Goal: Task Accomplishment & Management: Use online tool/utility

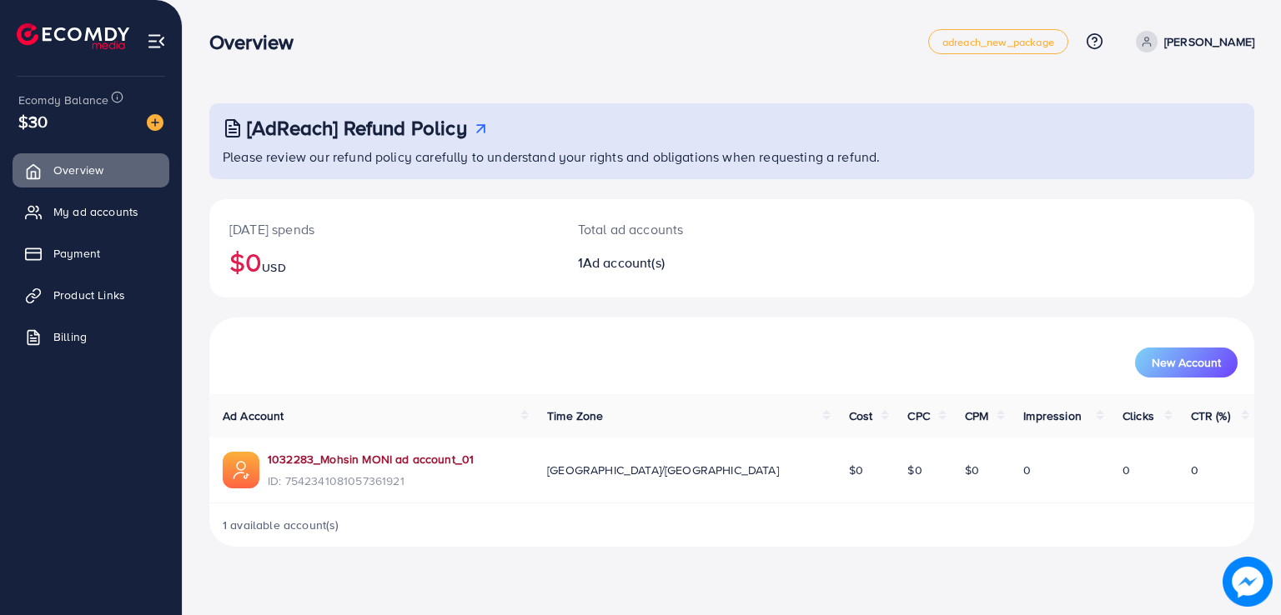
click at [330, 460] on link "1032283_Mohsin MONI ad account_01" at bounding box center [371, 459] width 206 height 17
click at [76, 304] on link "Product Links" at bounding box center [91, 294] width 157 height 33
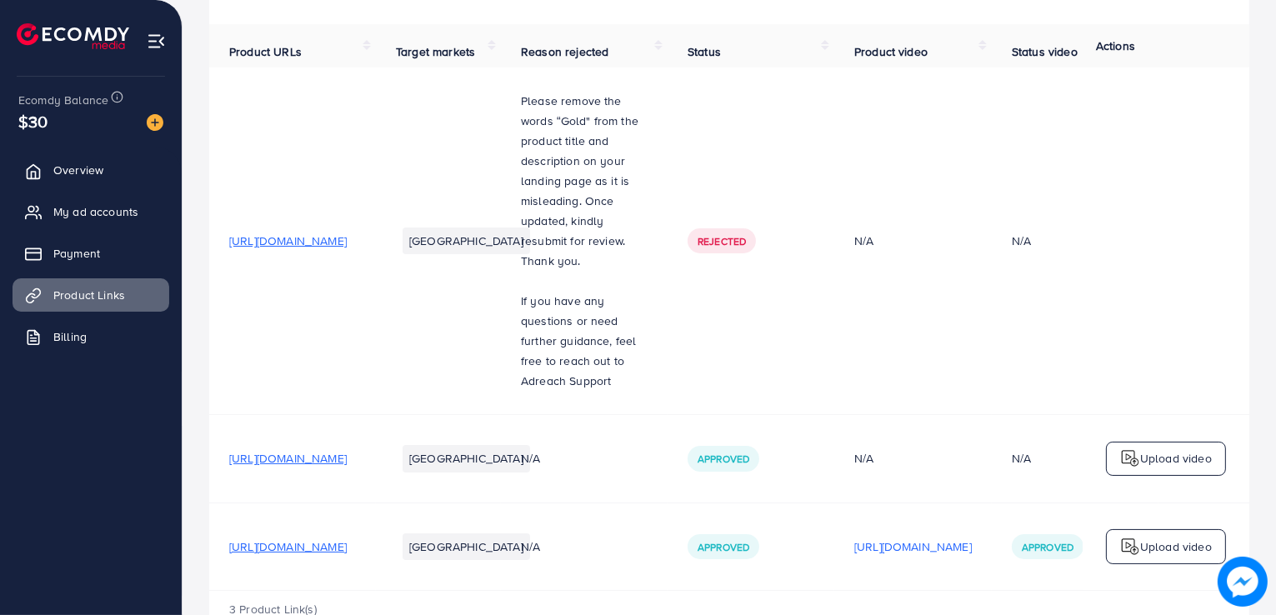
scroll to position [196, 0]
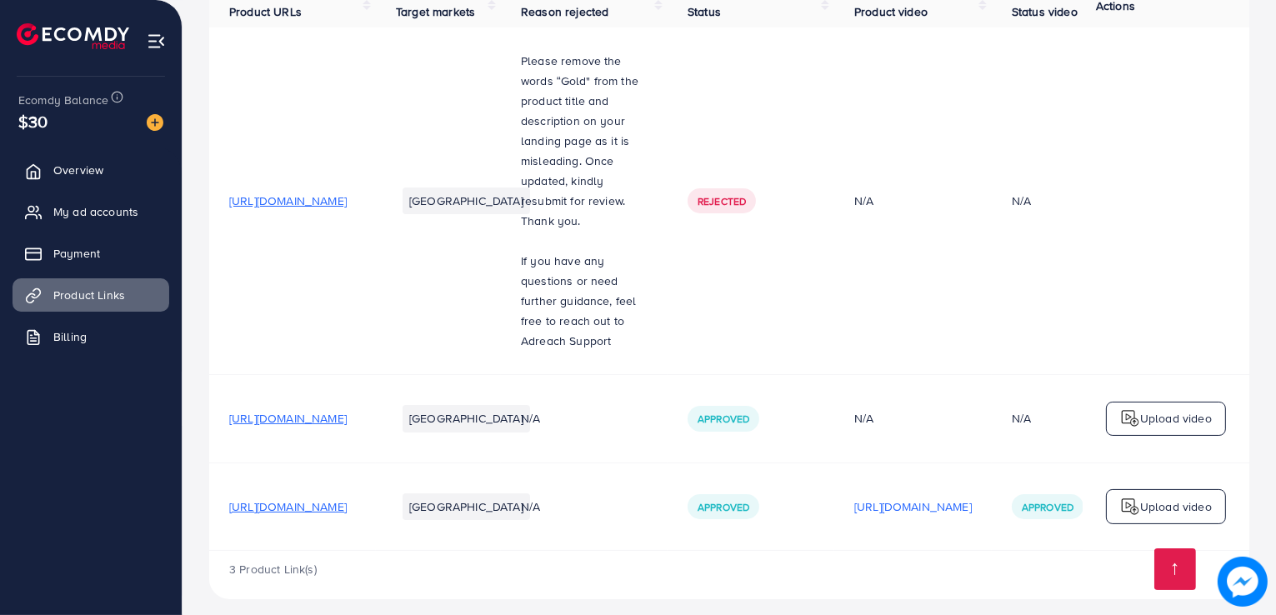
click at [339, 499] on span "[URL][DOMAIN_NAME]" at bounding box center [288, 507] width 118 height 17
click at [98, 167] on span "Overview" at bounding box center [83, 170] width 50 height 17
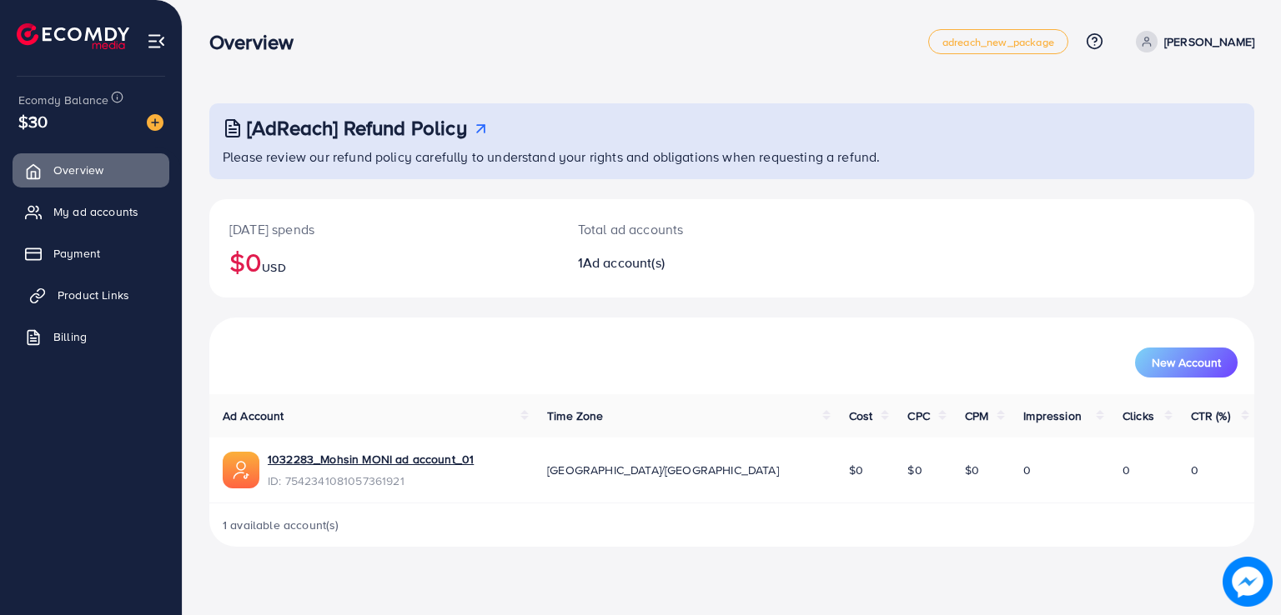
click at [127, 302] on span "Product Links" at bounding box center [94, 295] width 72 height 17
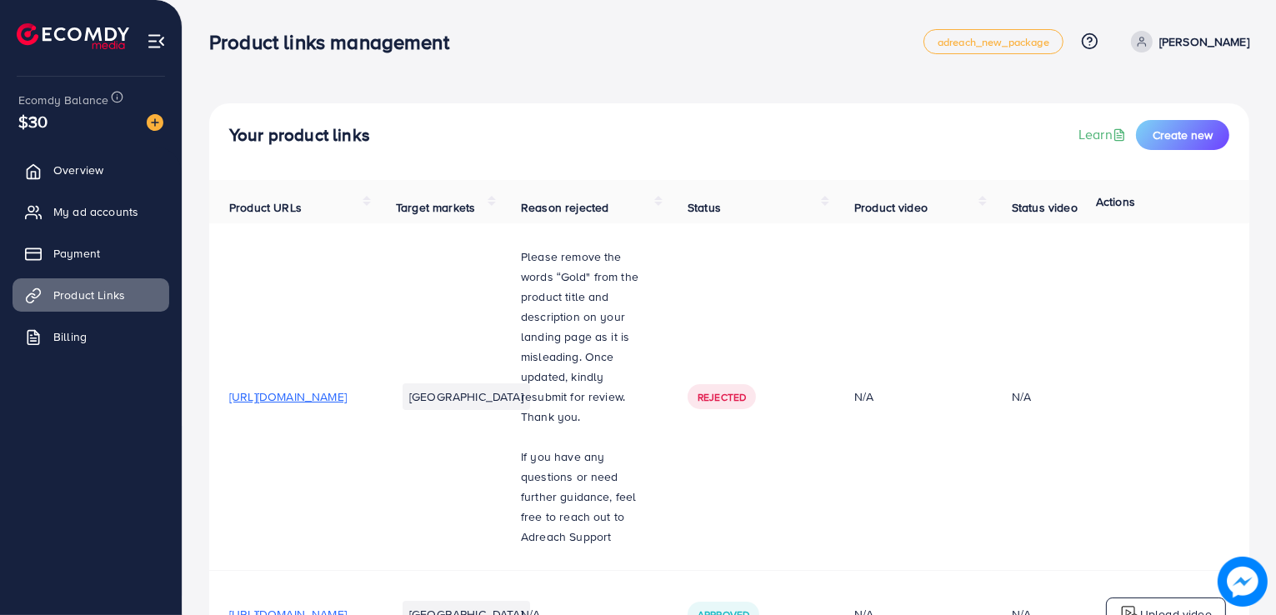
scroll to position [196, 0]
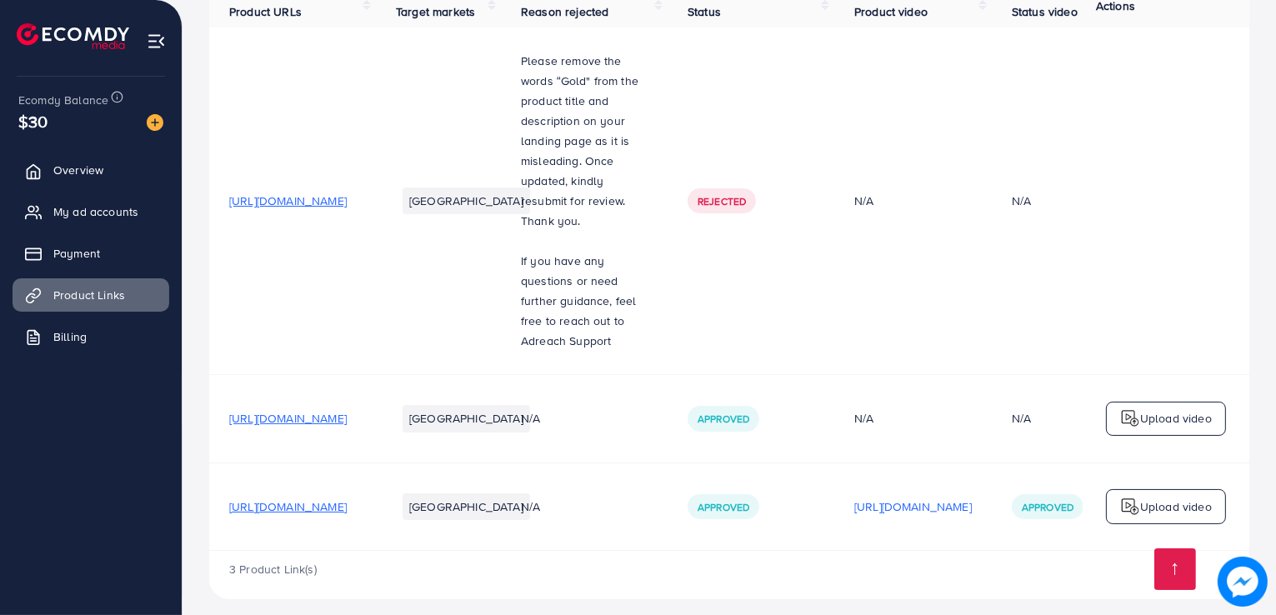
click at [347, 499] on span "[URL][DOMAIN_NAME]" at bounding box center [288, 507] width 118 height 17
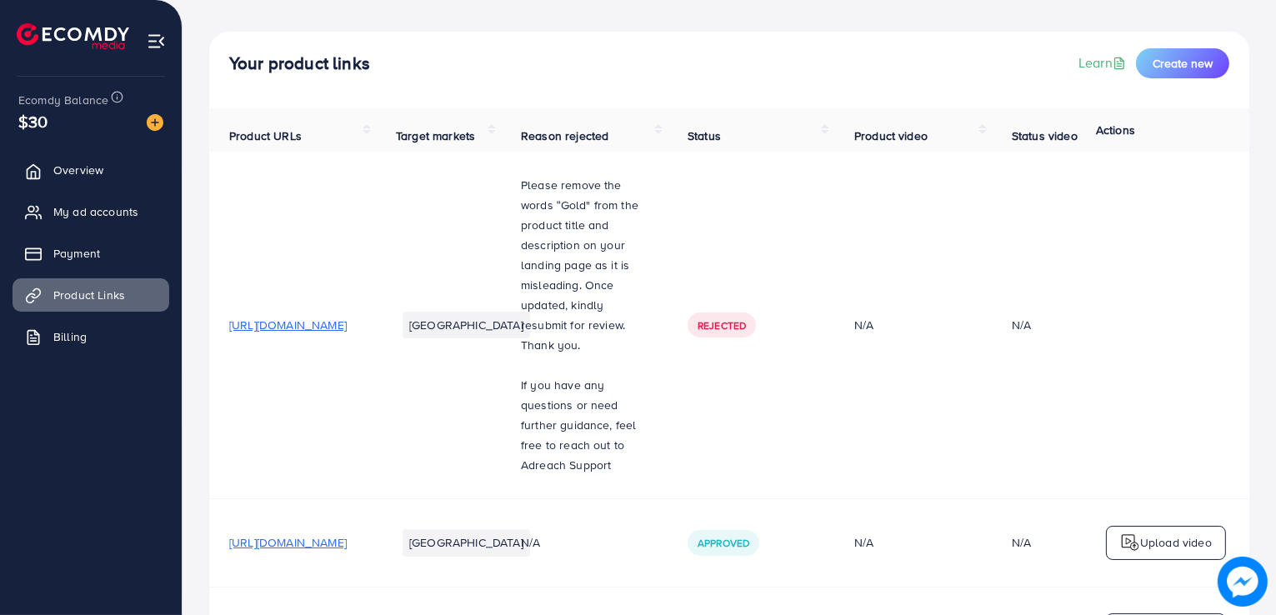
scroll to position [0, 0]
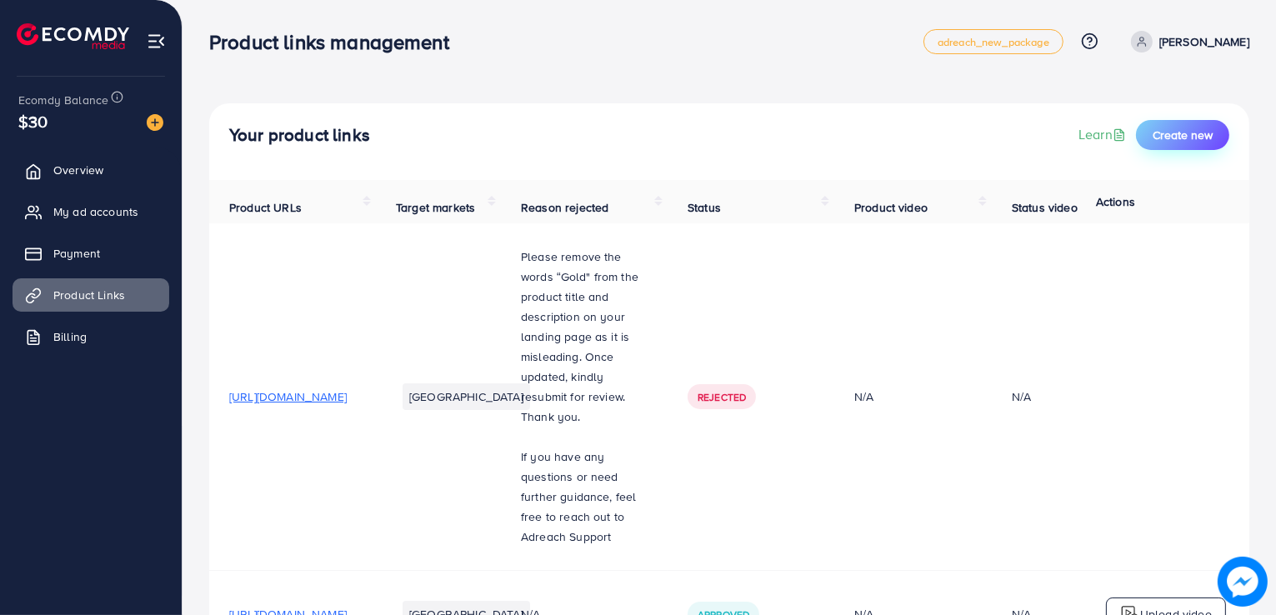
click at [1189, 134] on span "Create new" at bounding box center [1183, 135] width 60 height 17
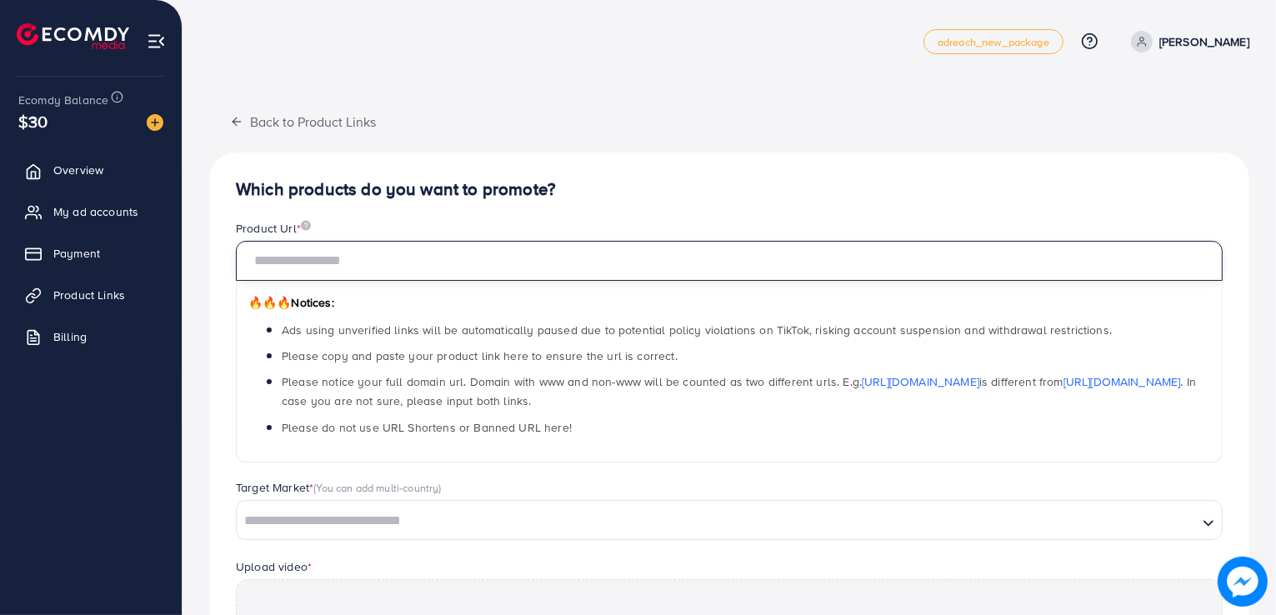
click at [682, 257] on input "text" at bounding box center [729, 261] width 987 height 40
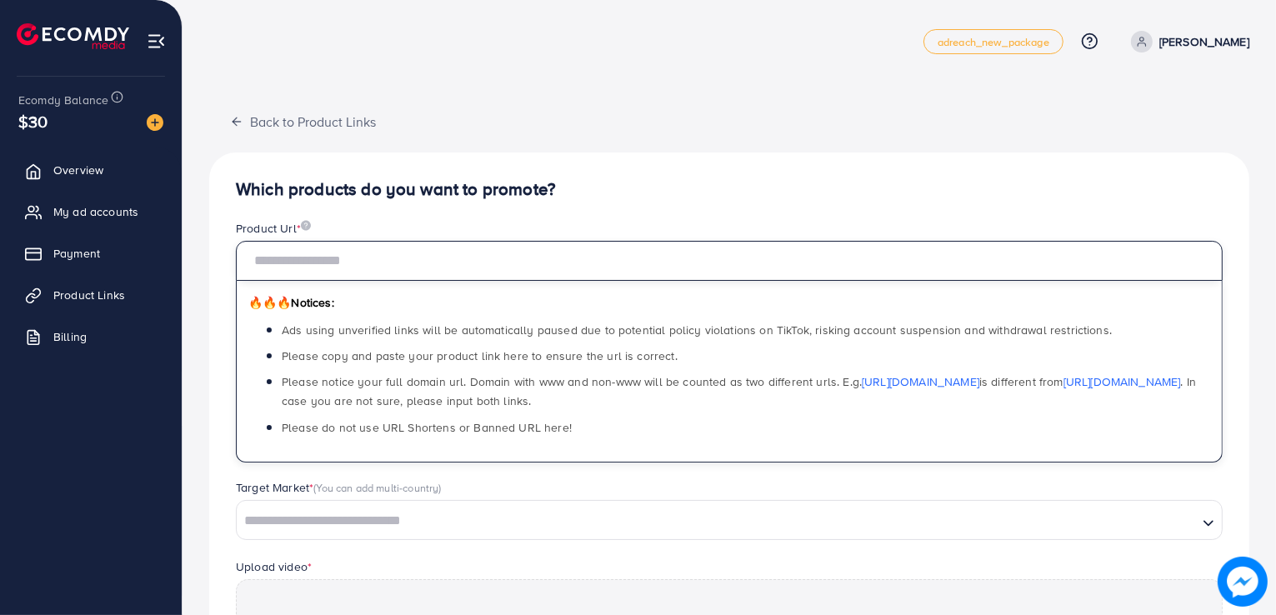
paste input "**********"
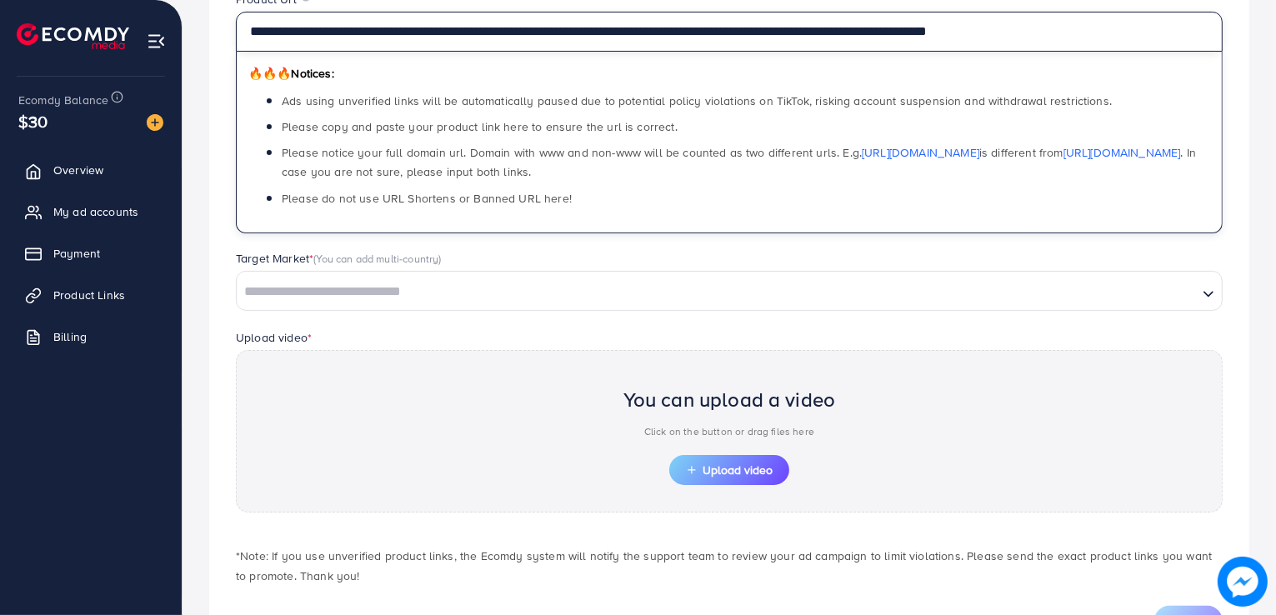
scroll to position [263, 0]
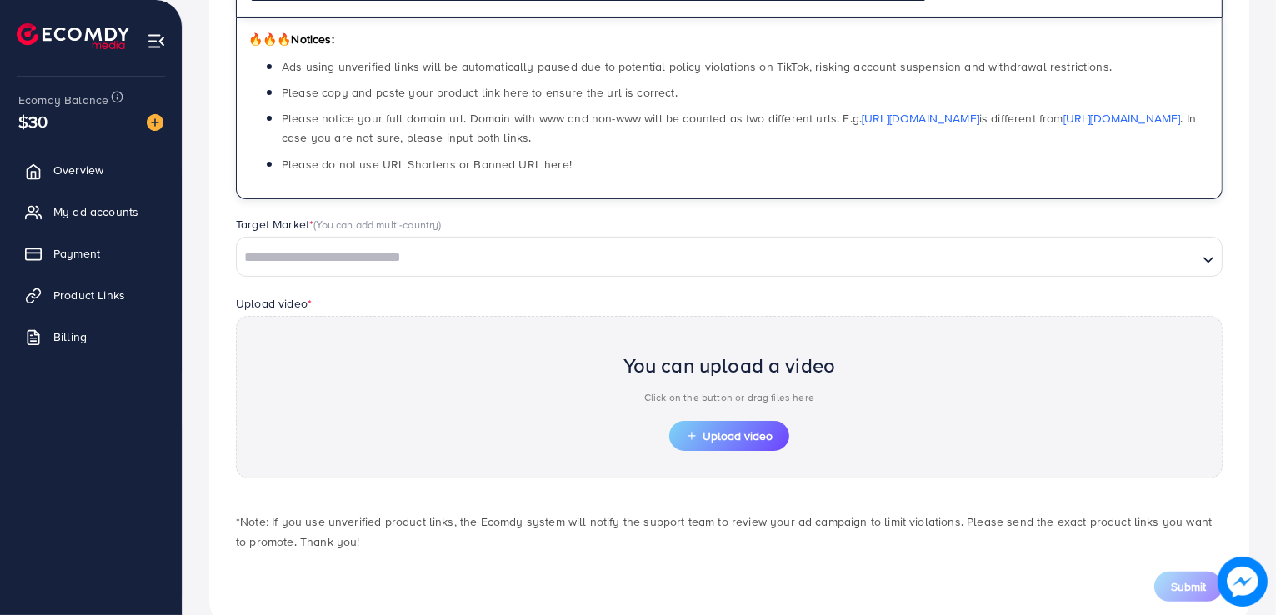
type input "**********"
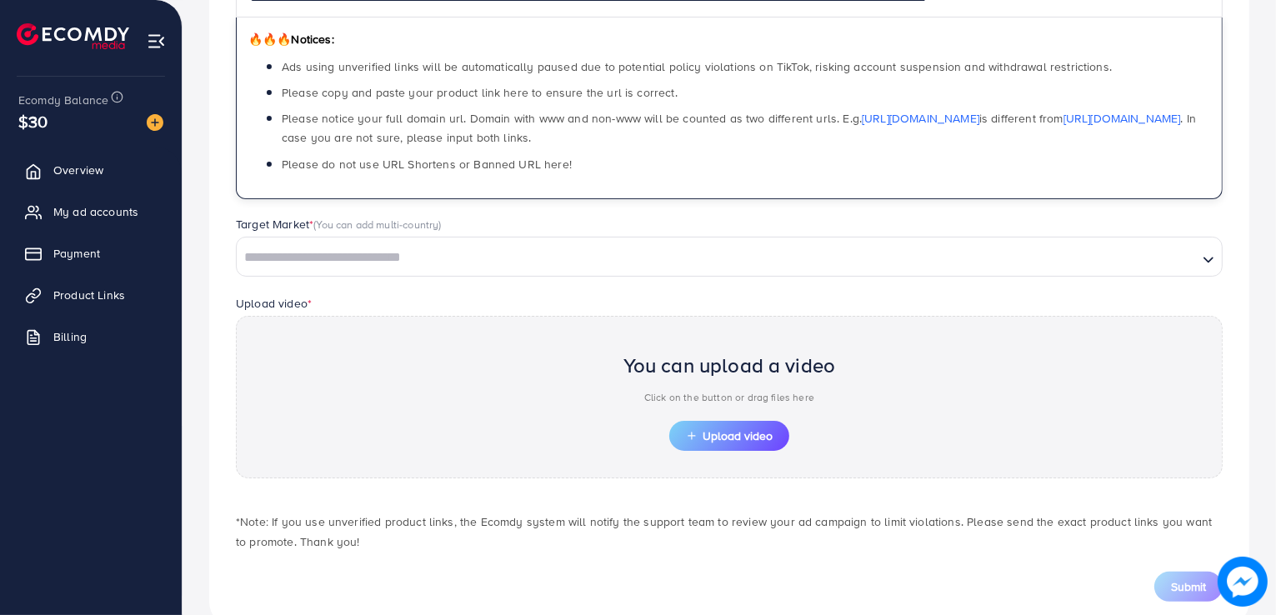
click at [607, 252] on input "Search for option" at bounding box center [717, 258] width 958 height 26
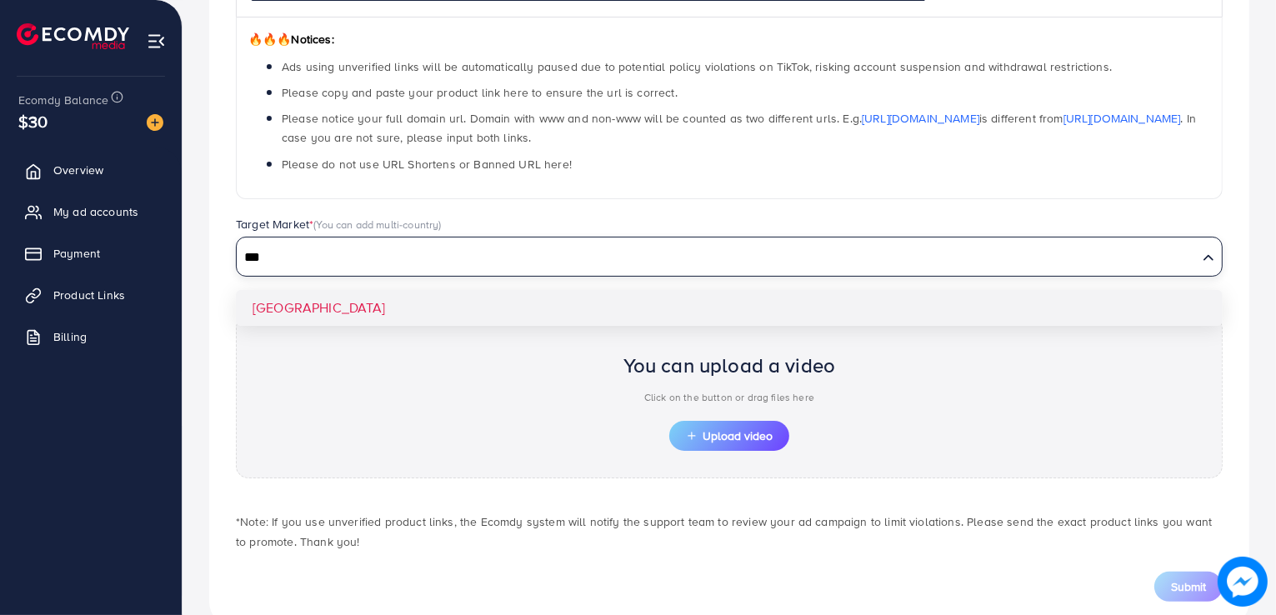
type input "***"
click at [561, 301] on div "**********" at bounding box center [729, 259] width 1040 height 740
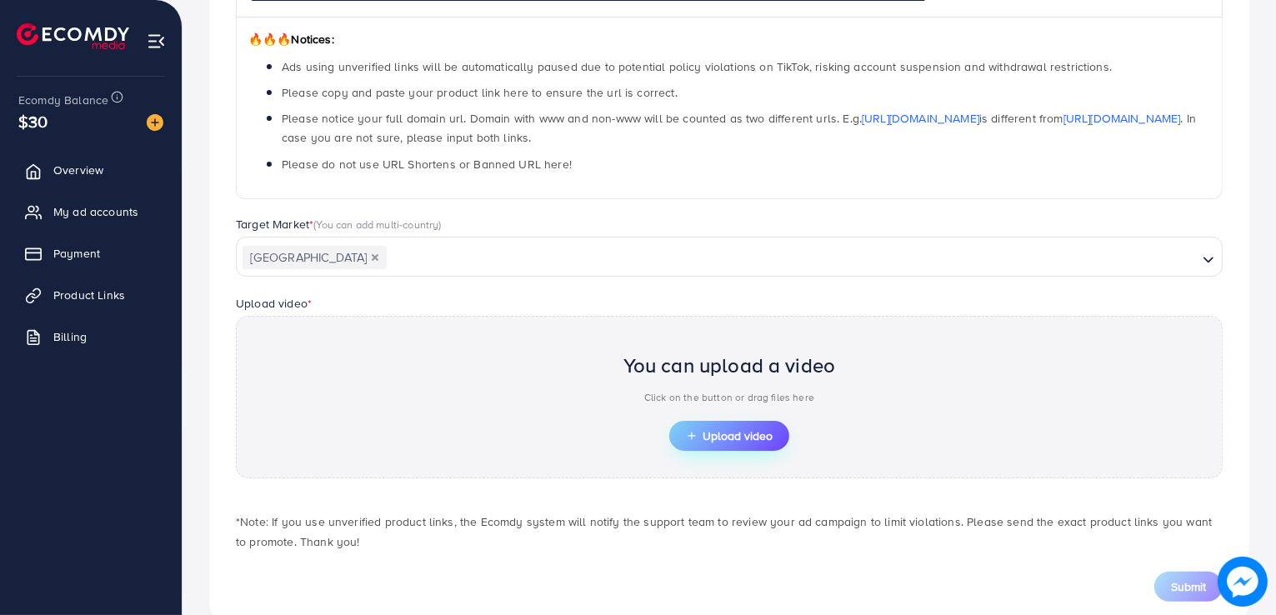
click at [767, 433] on span "Upload video" at bounding box center [729, 436] width 87 height 12
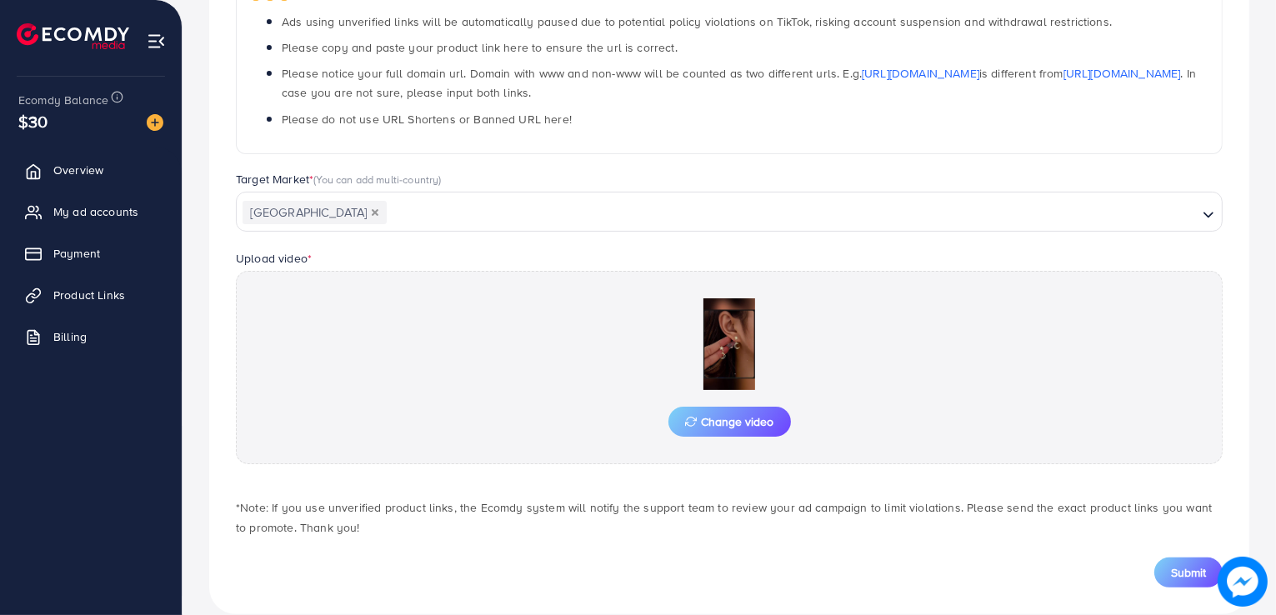
scroll to position [333, 0]
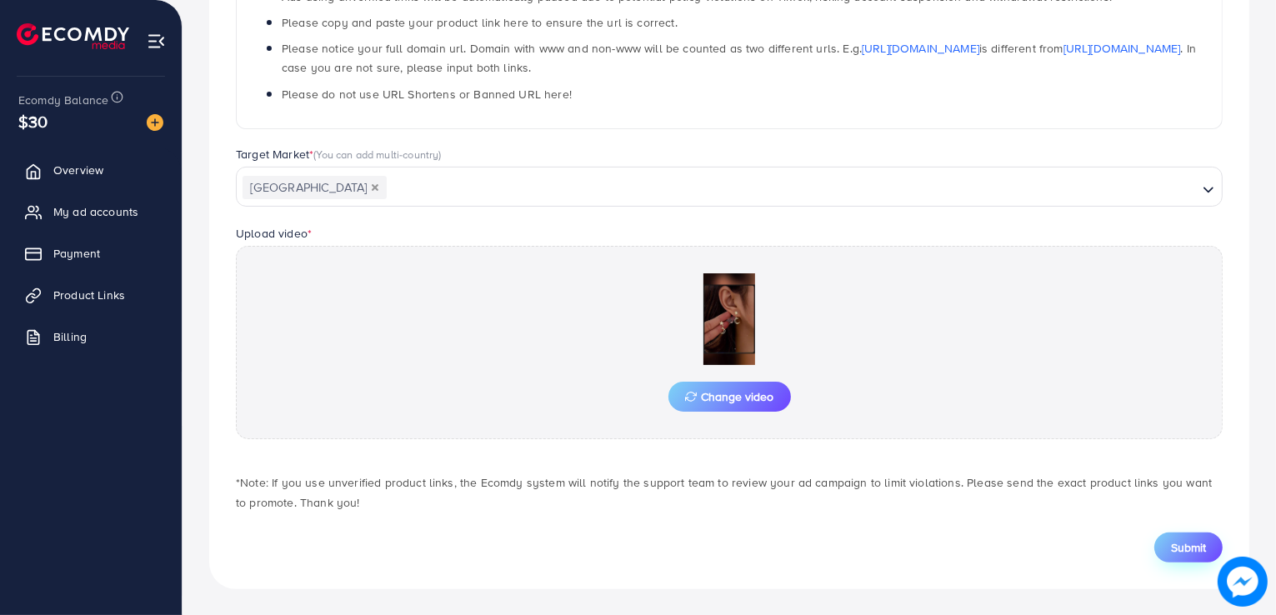
click at [1180, 539] on span "Submit" at bounding box center [1188, 547] width 35 height 17
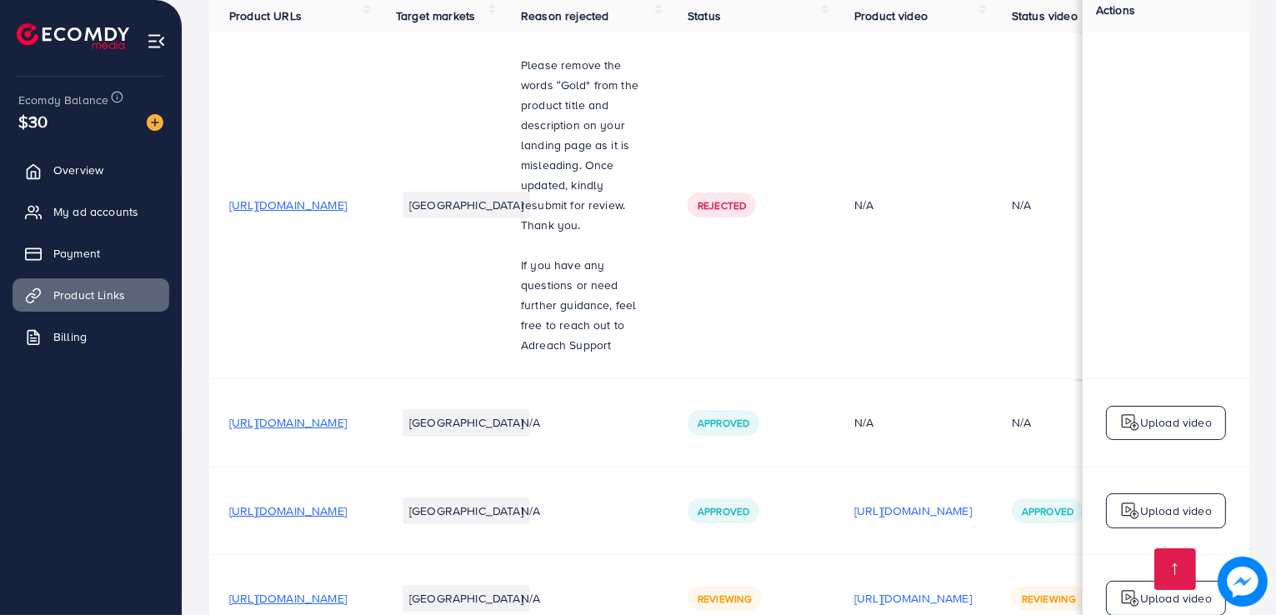
scroll to position [283, 0]
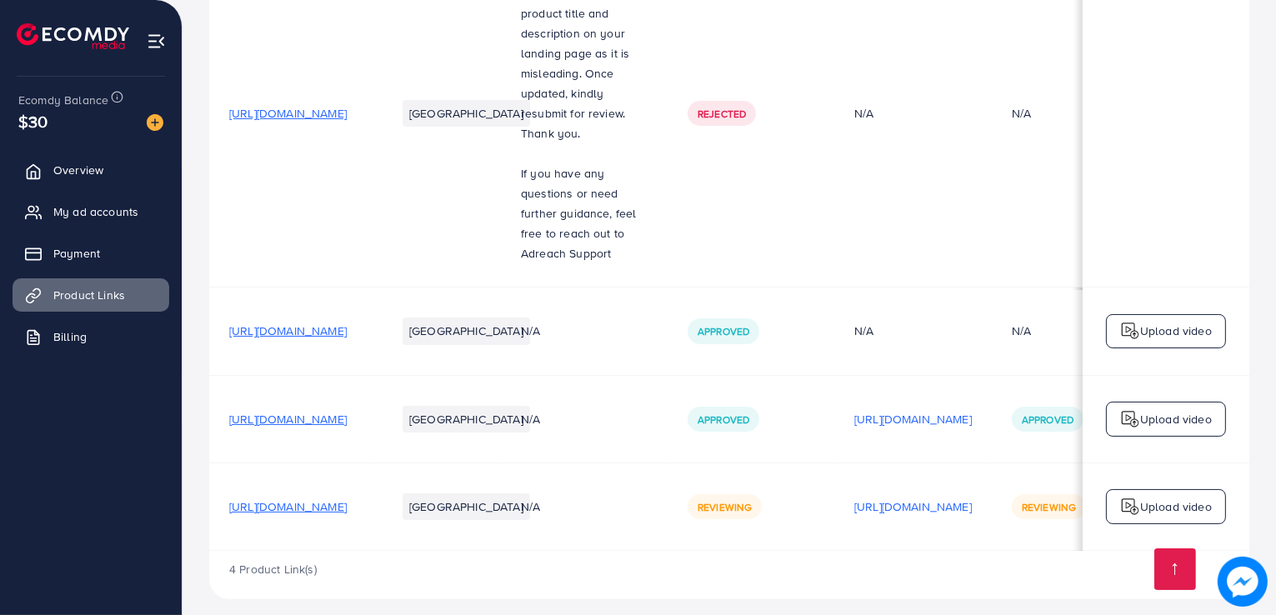
click at [347, 499] on span "[URL][DOMAIN_NAME]" at bounding box center [288, 507] width 118 height 17
